Goal: Find specific page/section: Find specific page/section

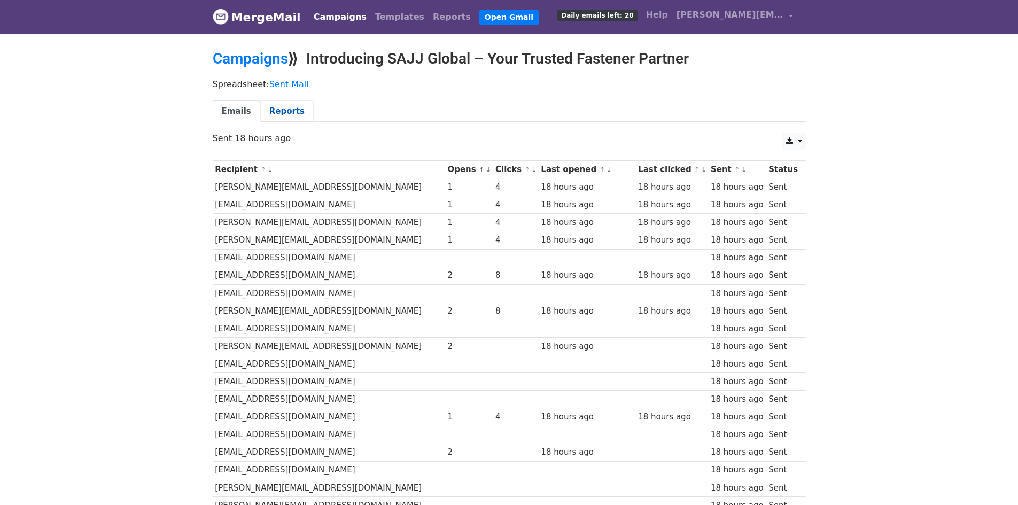
click at [275, 109] on link "Reports" at bounding box center [286, 111] width 53 height 22
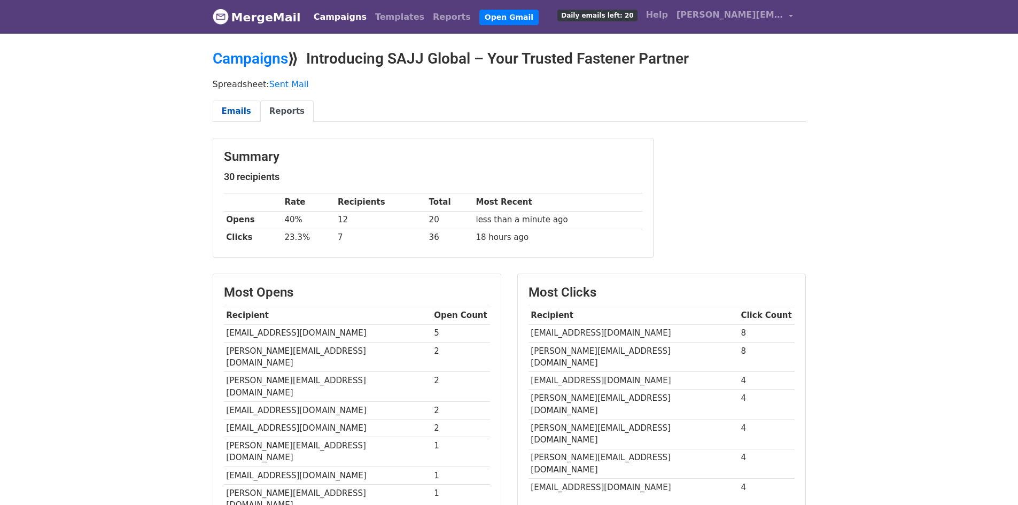
click at [249, 114] on link "Emails" at bounding box center [237, 111] width 48 height 22
